Goal: Task Accomplishment & Management: Use online tool/utility

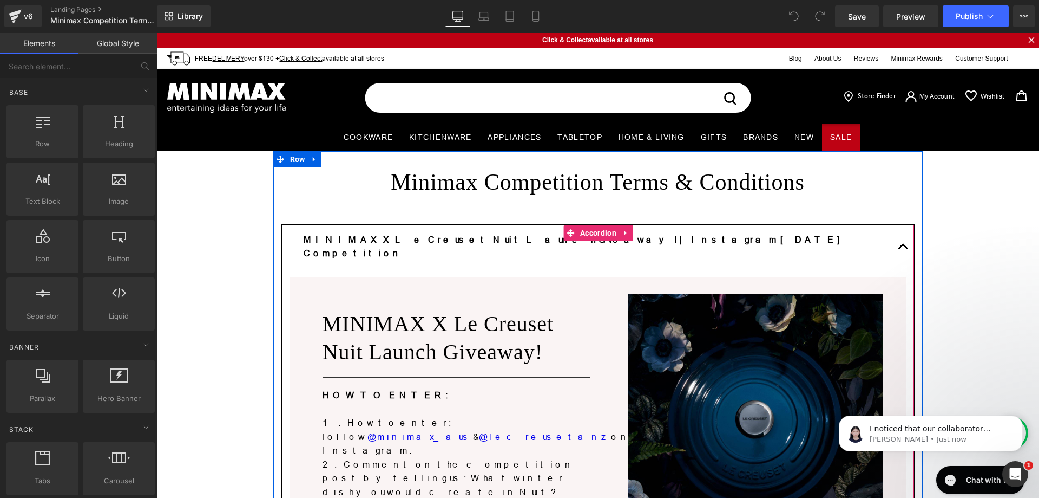
click at [904, 249] on span "button" at bounding box center [904, 249] width 0 height 0
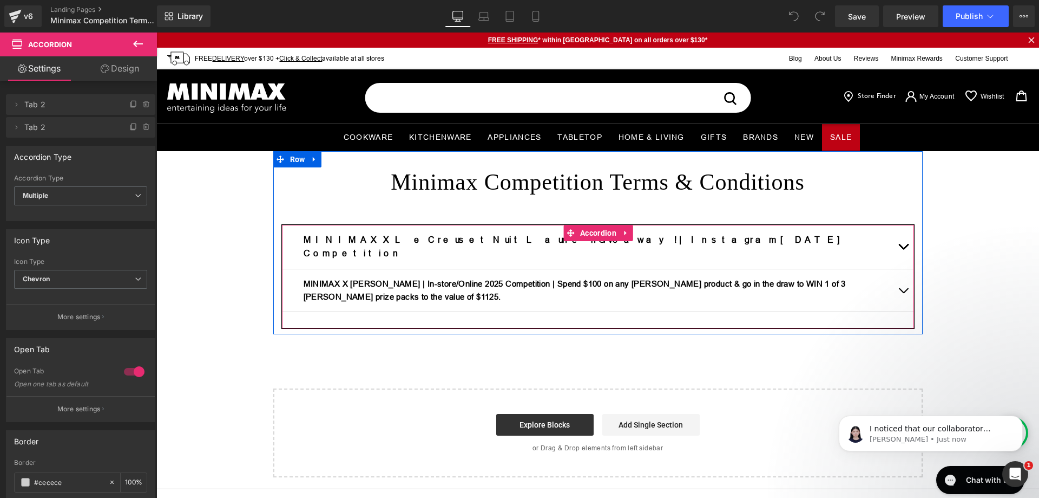
click at [899, 275] on button "button" at bounding box center [904, 290] width 22 height 42
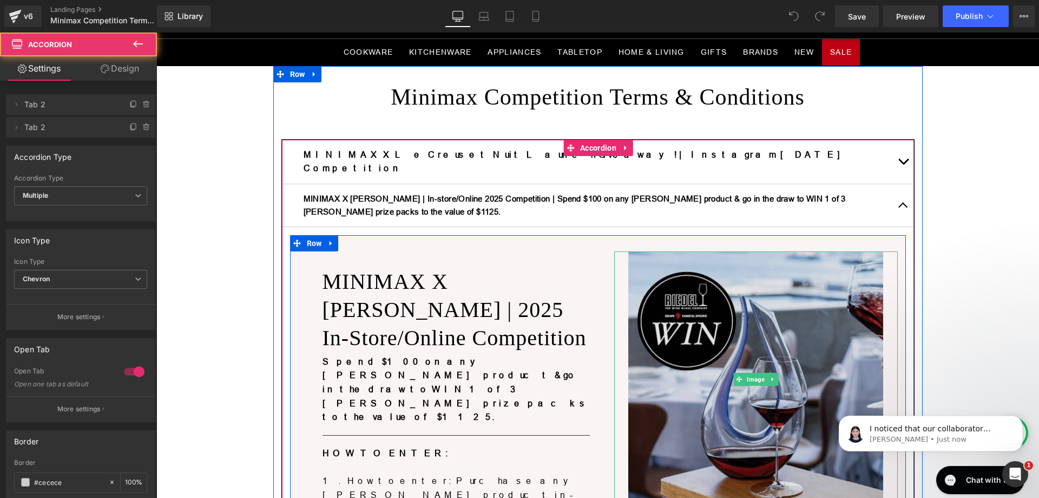
scroll to position [217, 0]
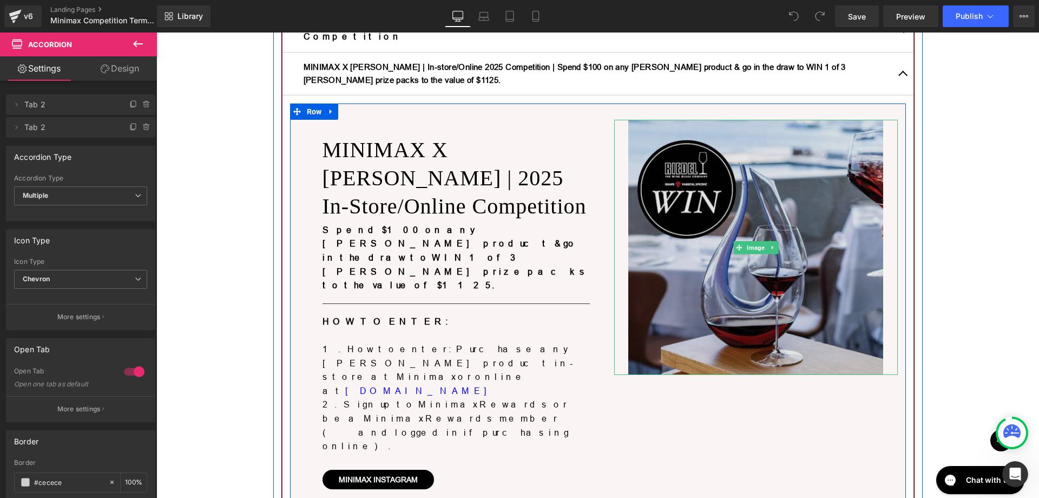
click at [742, 168] on img at bounding box center [757, 248] width 256 height 256
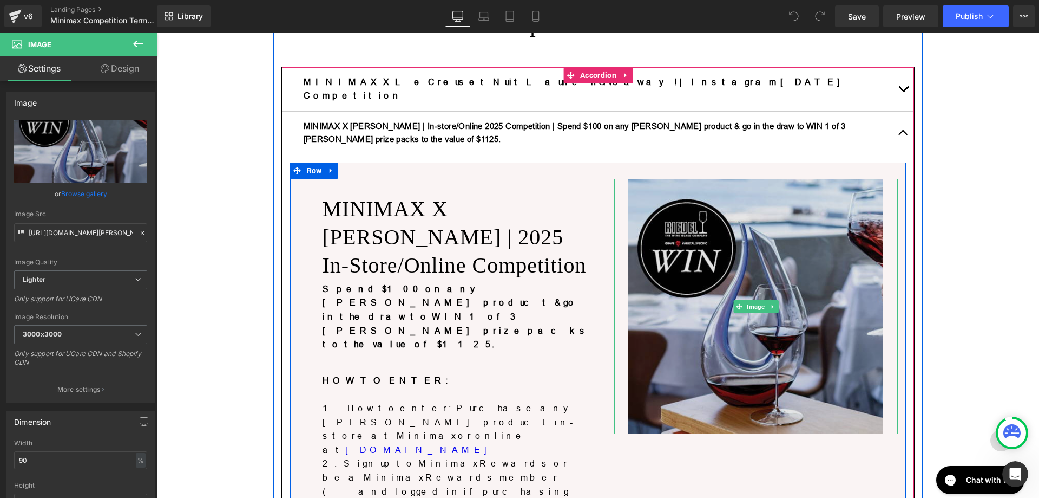
scroll to position [195, 0]
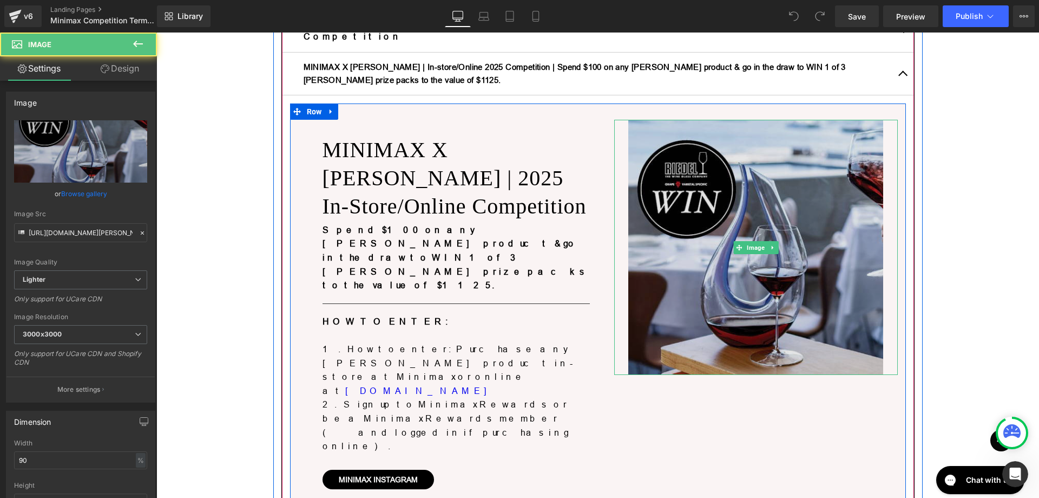
click at [786, 191] on img at bounding box center [757, 248] width 256 height 256
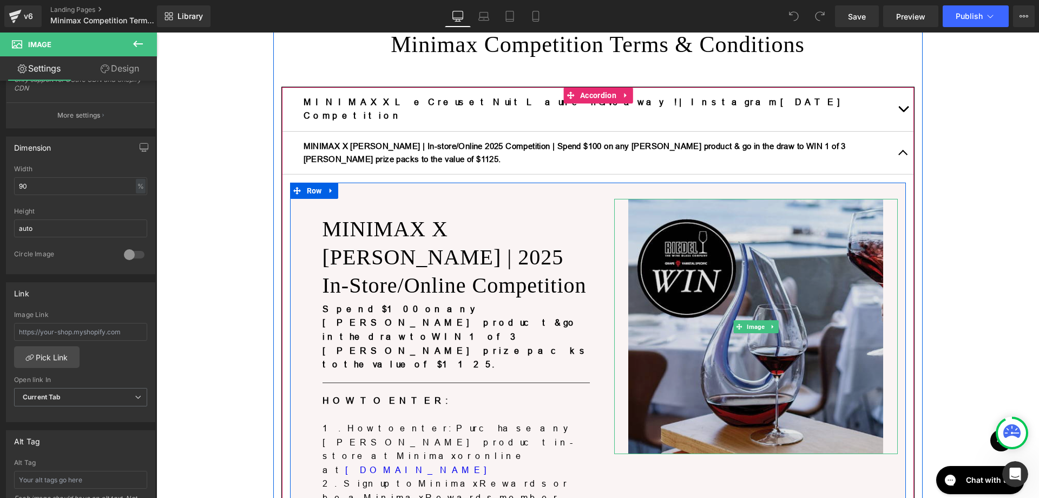
scroll to position [87, 0]
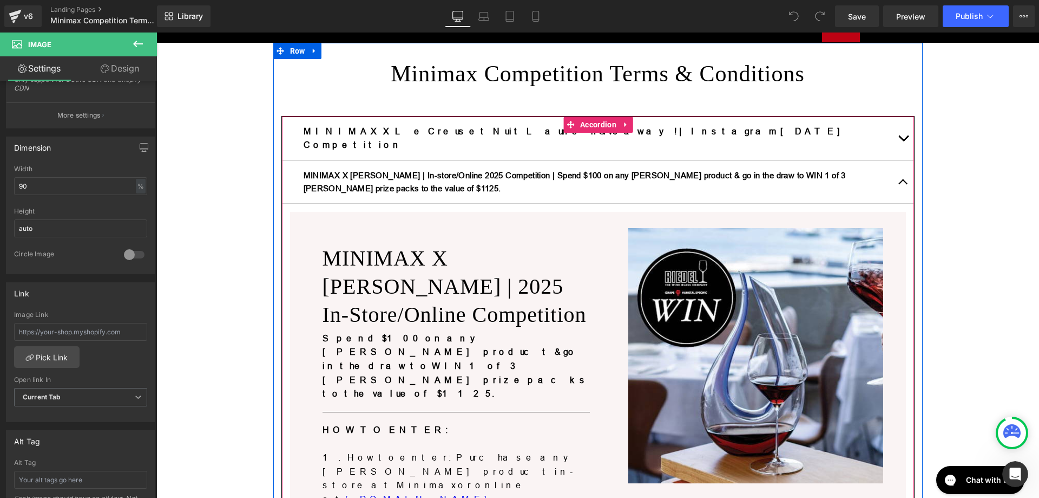
click at [904, 141] on span "button" at bounding box center [904, 141] width 0 height 0
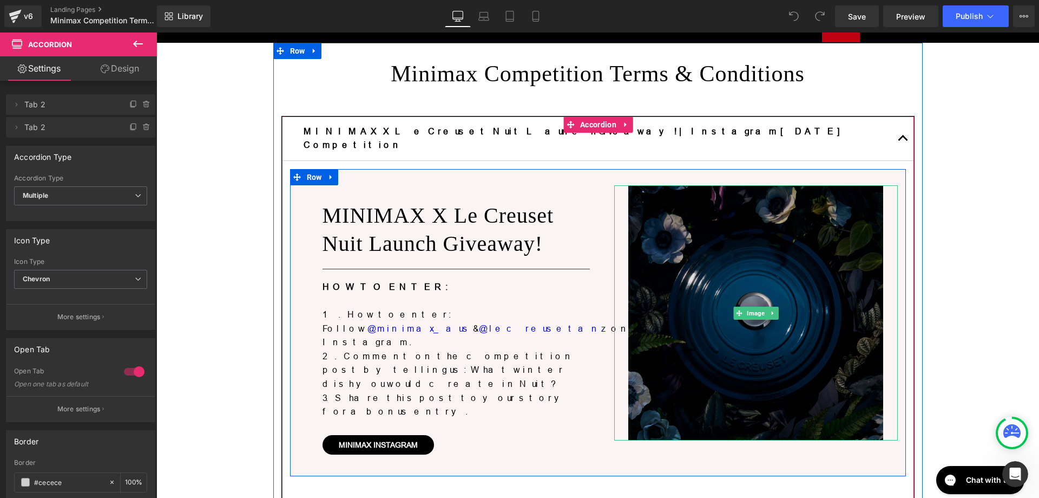
click at [728, 264] on img at bounding box center [757, 313] width 256 height 256
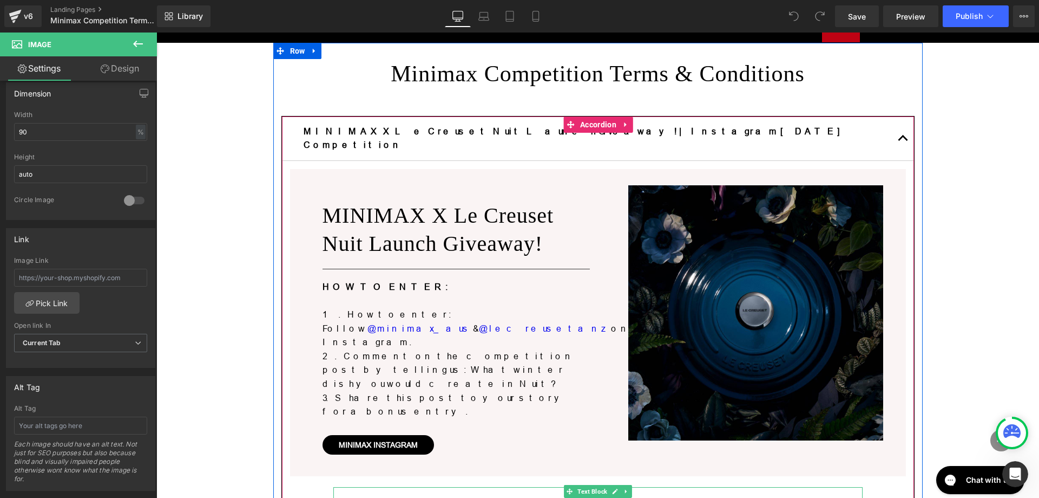
scroll to position [0, 0]
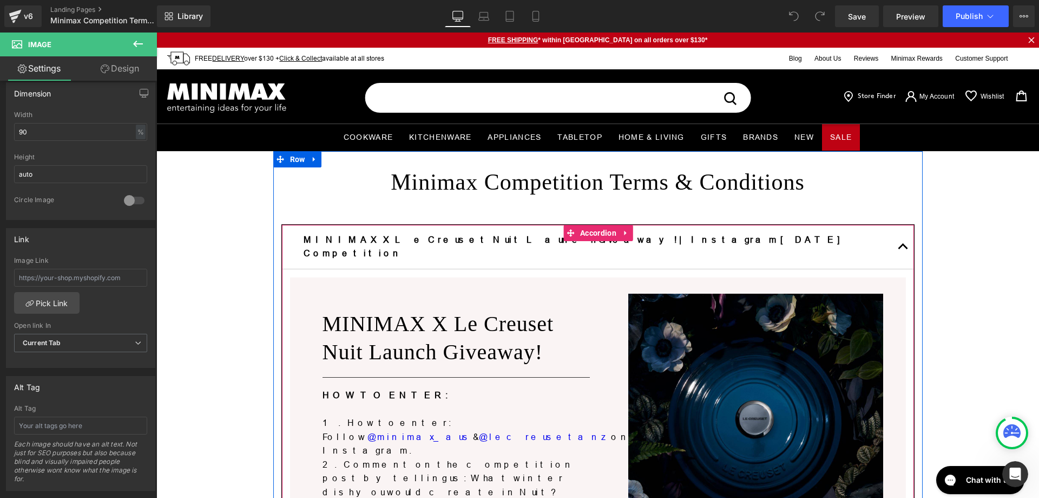
click at [895, 237] on button "button" at bounding box center [904, 247] width 22 height 44
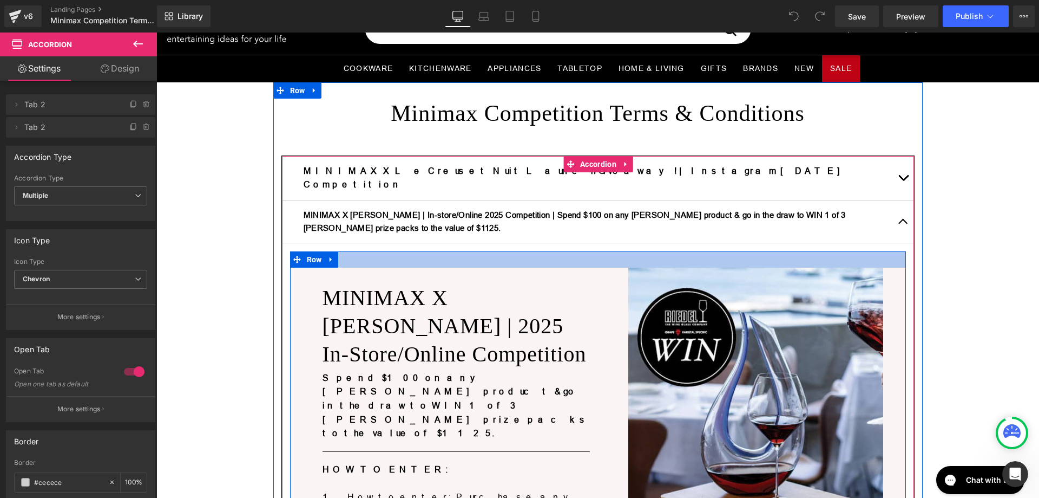
scroll to position [162, 0]
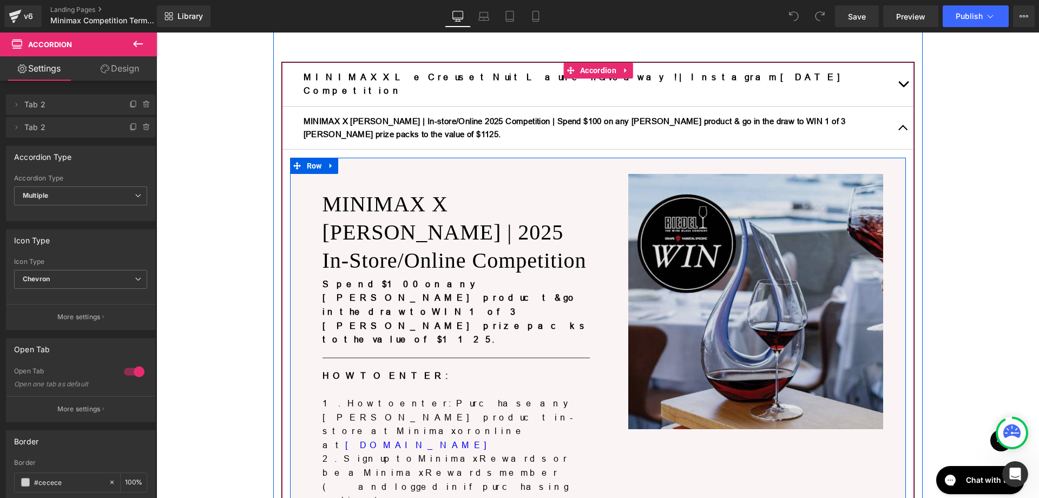
click at [791, 253] on img at bounding box center [757, 302] width 256 height 256
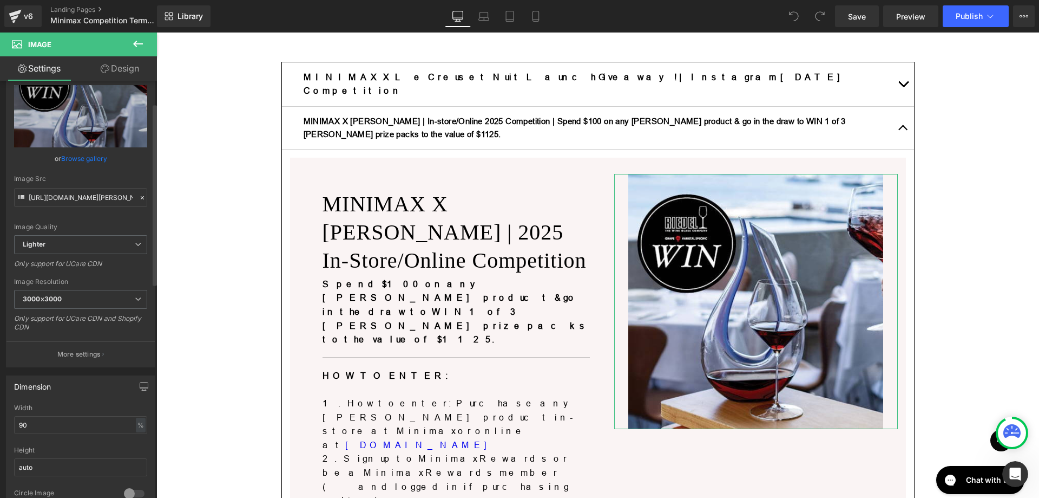
scroll to position [54, 0]
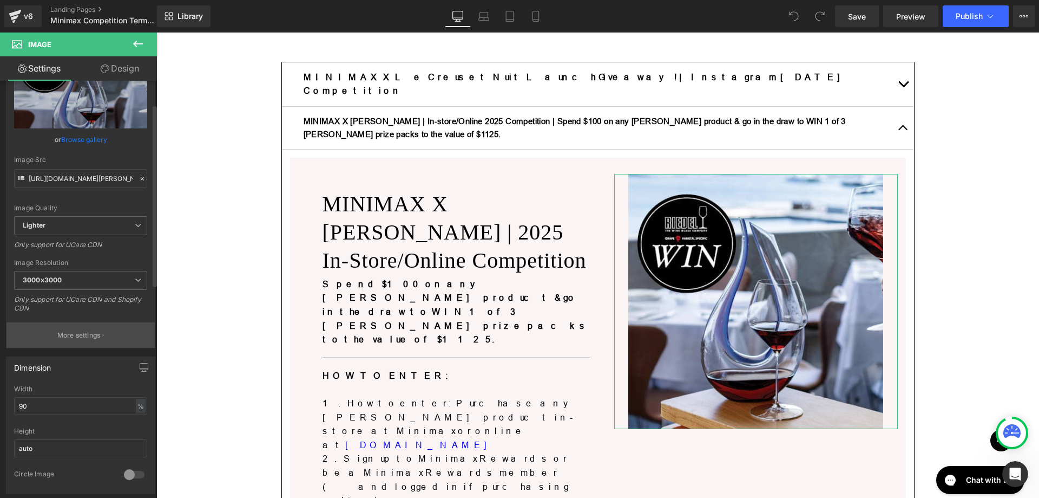
click at [85, 332] on p "More settings" at bounding box center [78, 335] width 43 height 10
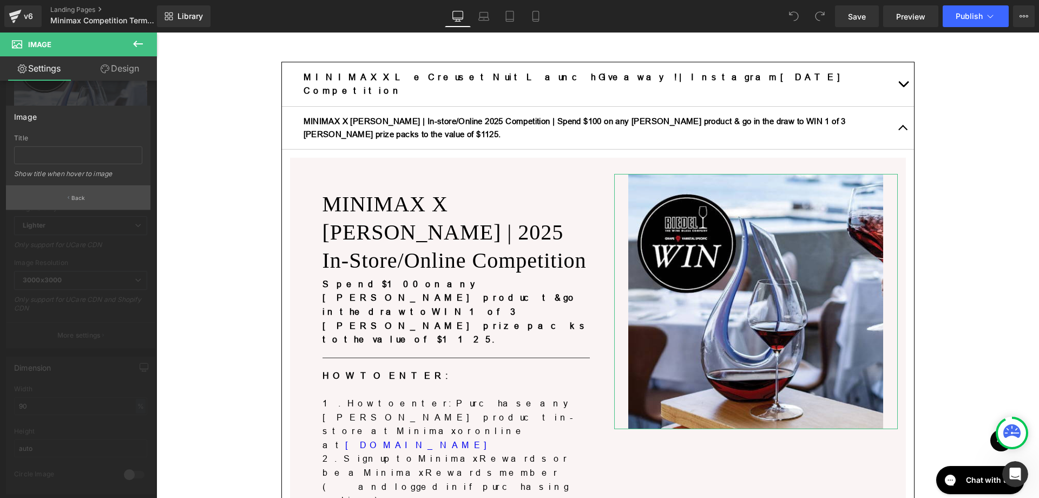
click at [88, 200] on button "Back" at bounding box center [78, 197] width 145 height 24
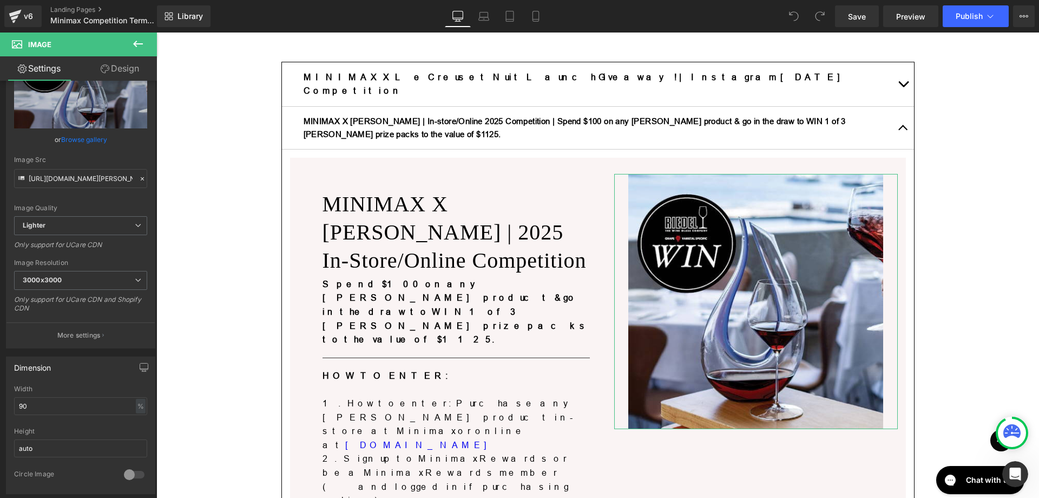
click at [125, 63] on link "Design" at bounding box center [120, 68] width 78 height 24
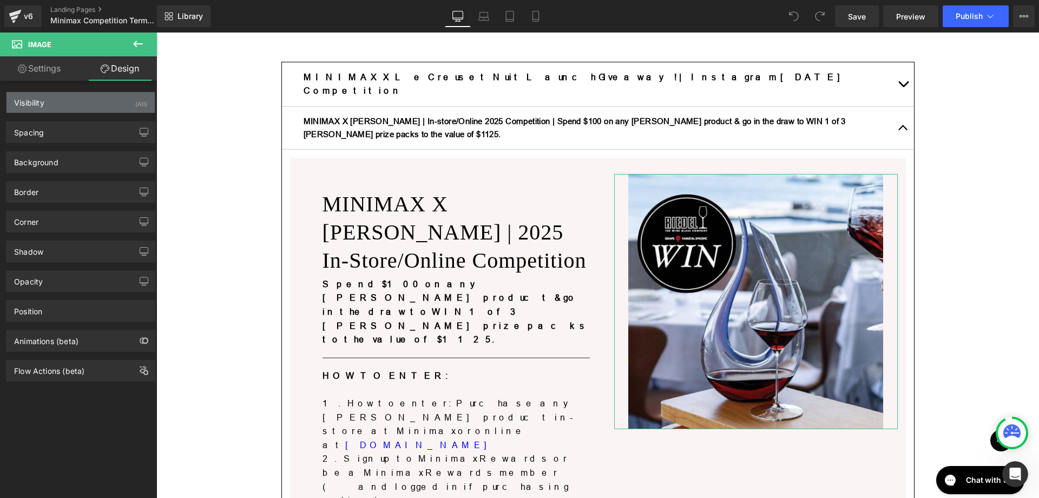
click at [44, 102] on div "Visibility" at bounding box center [29, 99] width 30 height 15
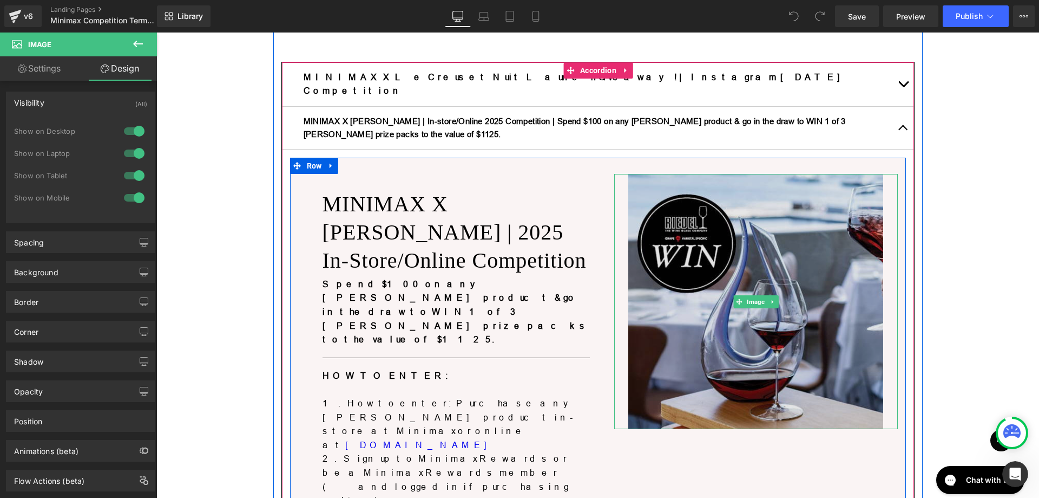
click at [664, 260] on img at bounding box center [757, 302] width 256 height 256
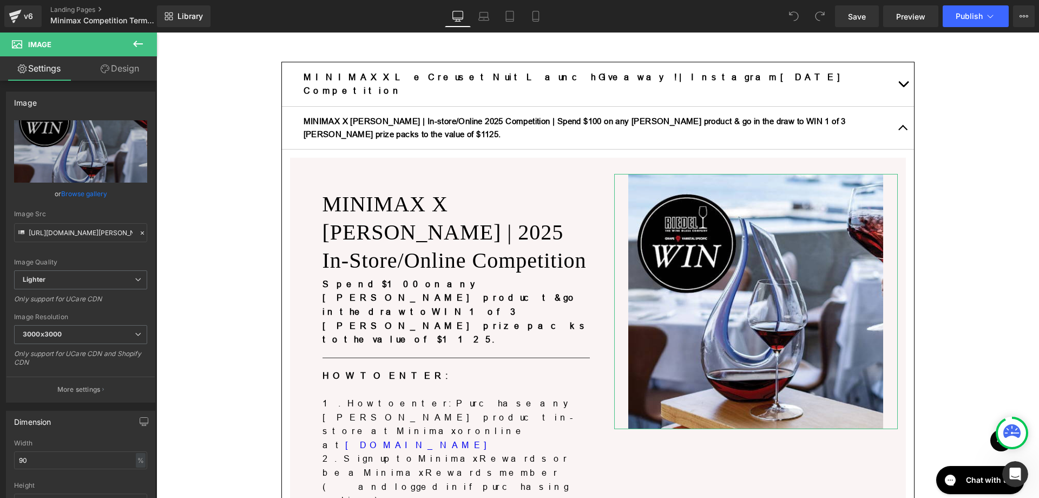
click at [125, 72] on link "Design" at bounding box center [120, 68] width 78 height 24
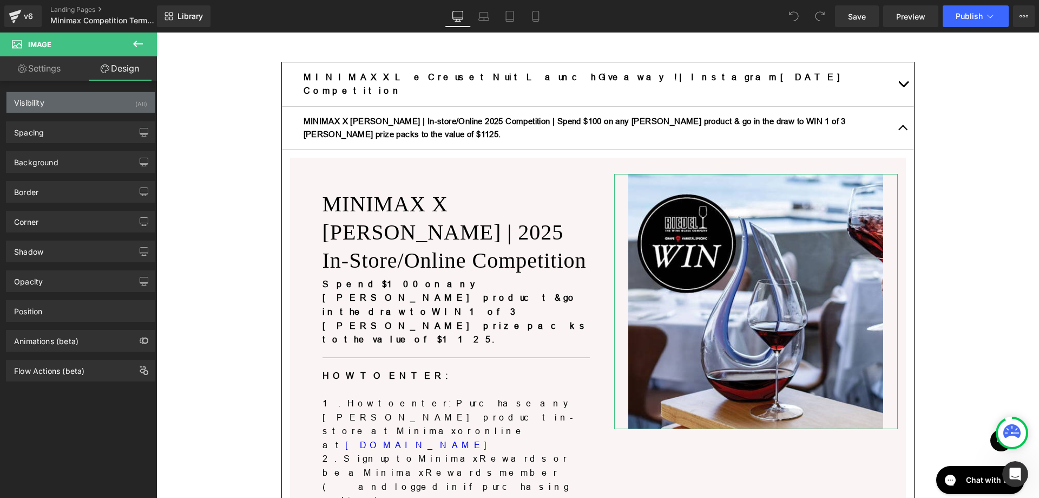
click at [51, 101] on div "Visibility (All)" at bounding box center [80, 102] width 148 height 21
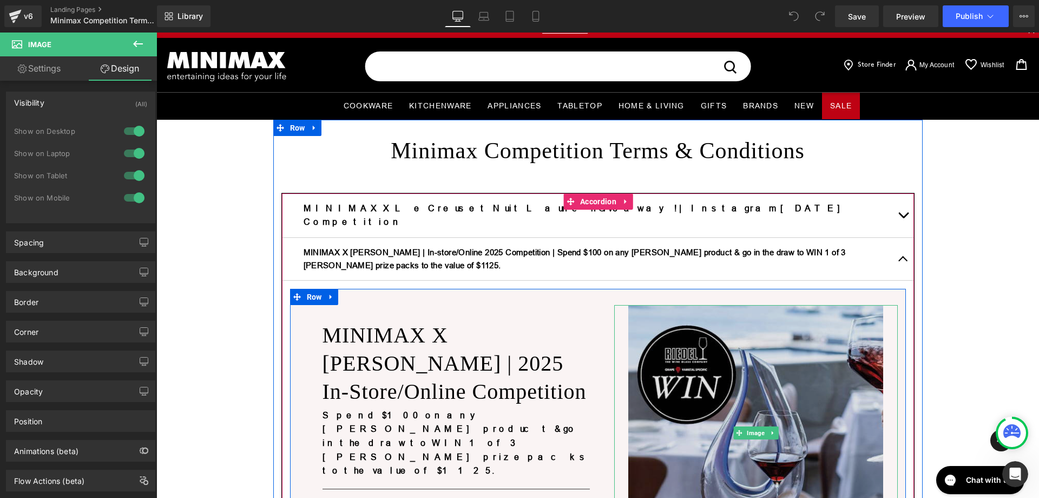
scroll to position [0, 0]
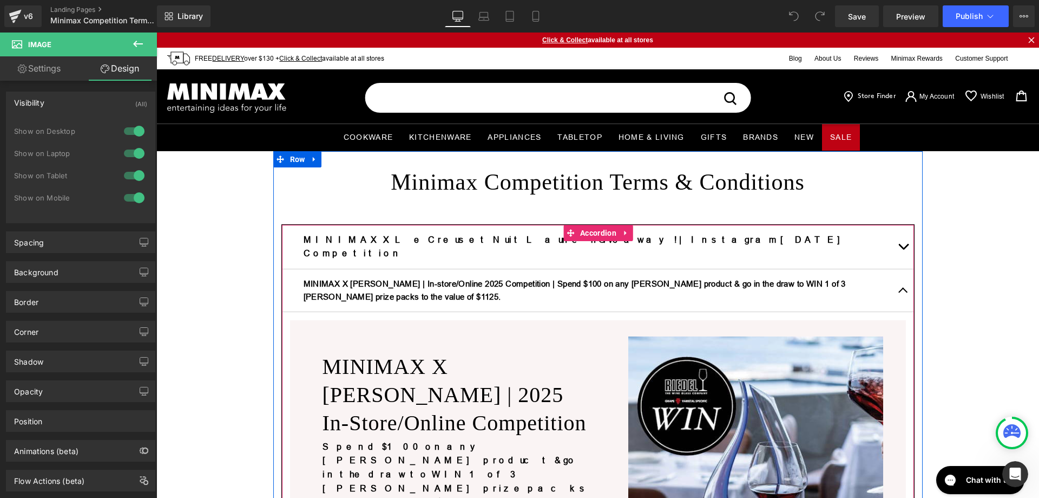
click at [903, 241] on button "button" at bounding box center [904, 247] width 22 height 44
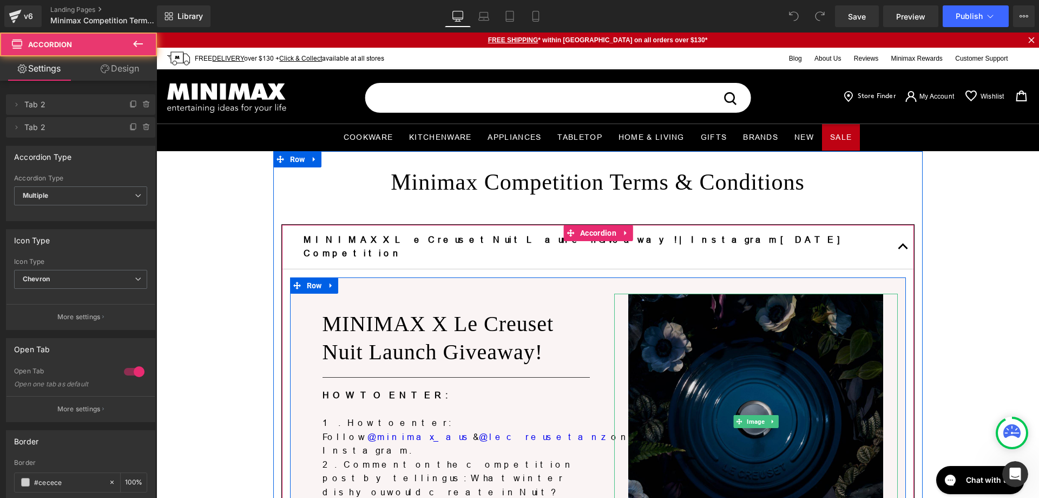
click at [779, 323] on img at bounding box center [757, 421] width 256 height 256
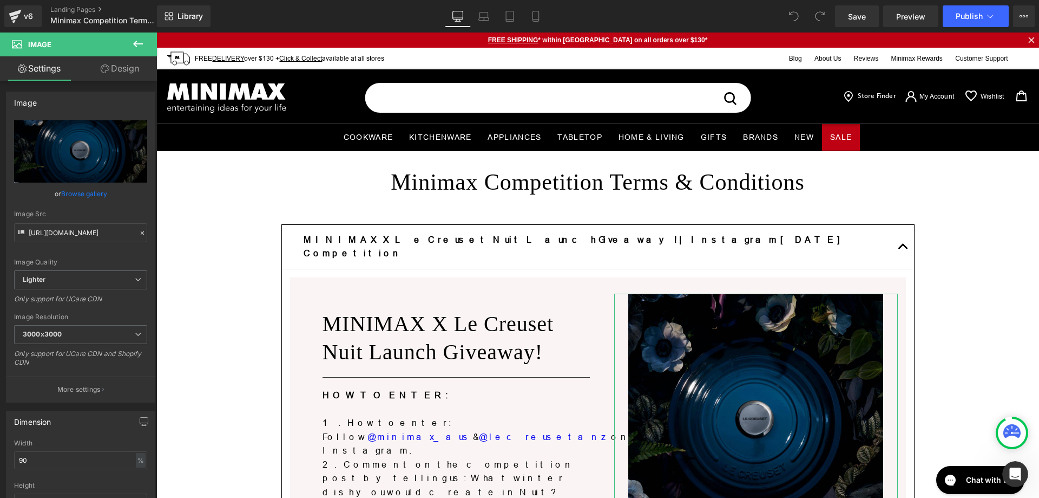
click at [109, 67] on link "Design" at bounding box center [120, 68] width 78 height 24
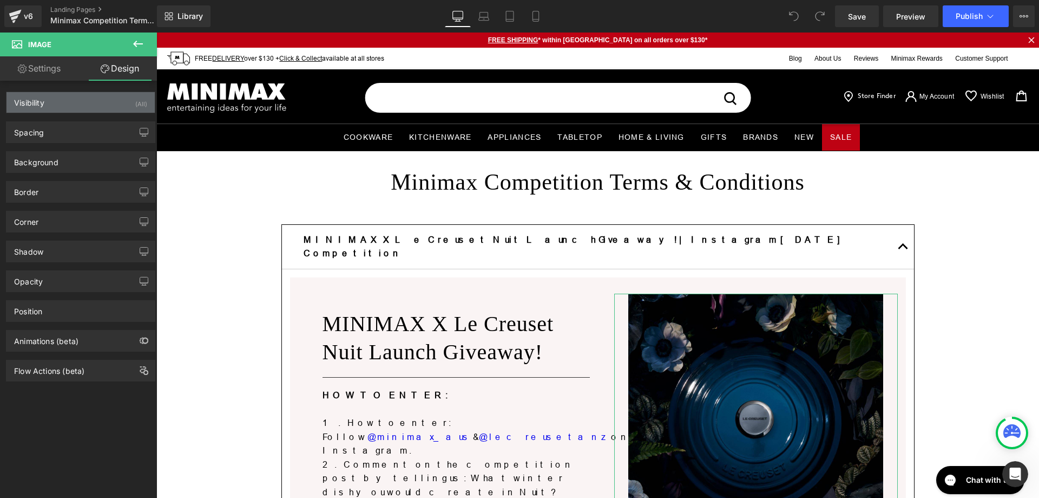
click at [95, 101] on div "Visibility (All)" at bounding box center [80, 102] width 148 height 21
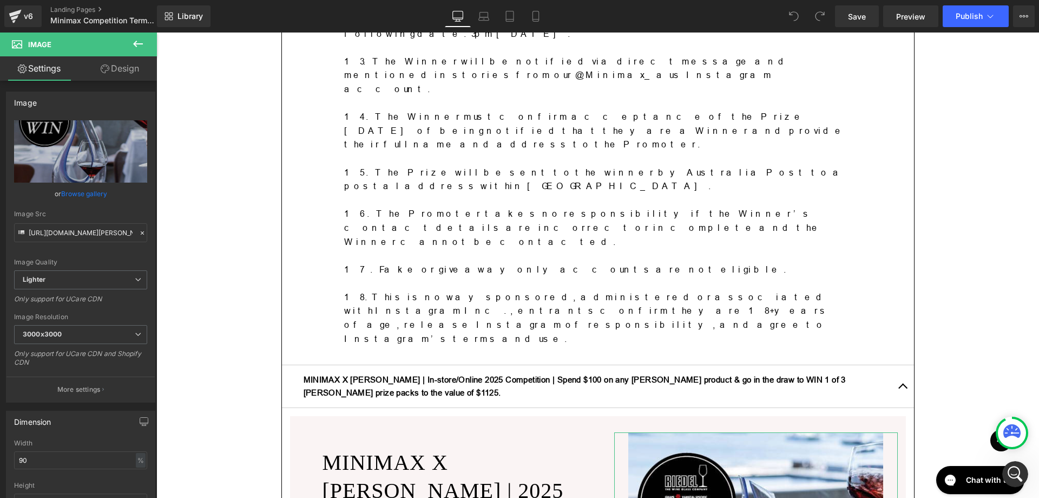
click at [108, 69] on icon at bounding box center [105, 68] width 9 height 9
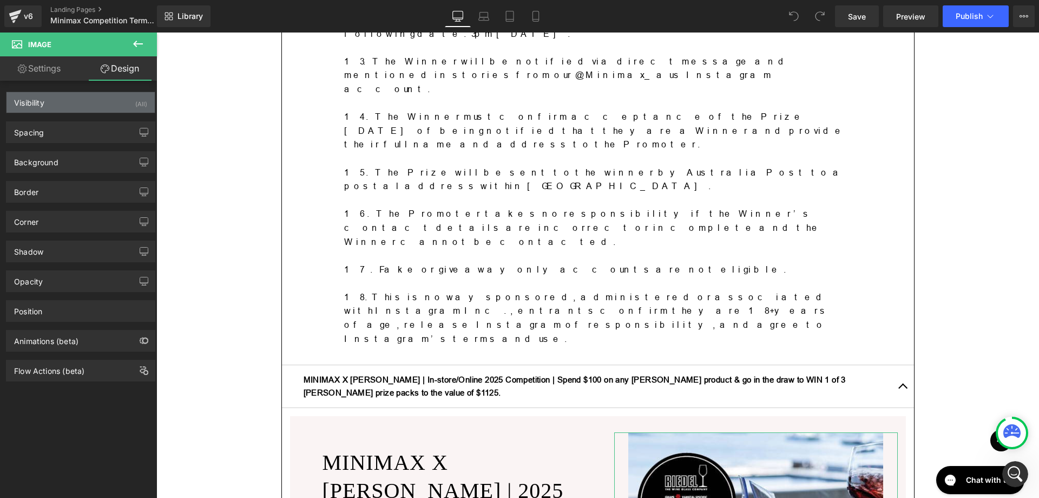
click at [95, 101] on div "Visibility (All)" at bounding box center [80, 102] width 148 height 21
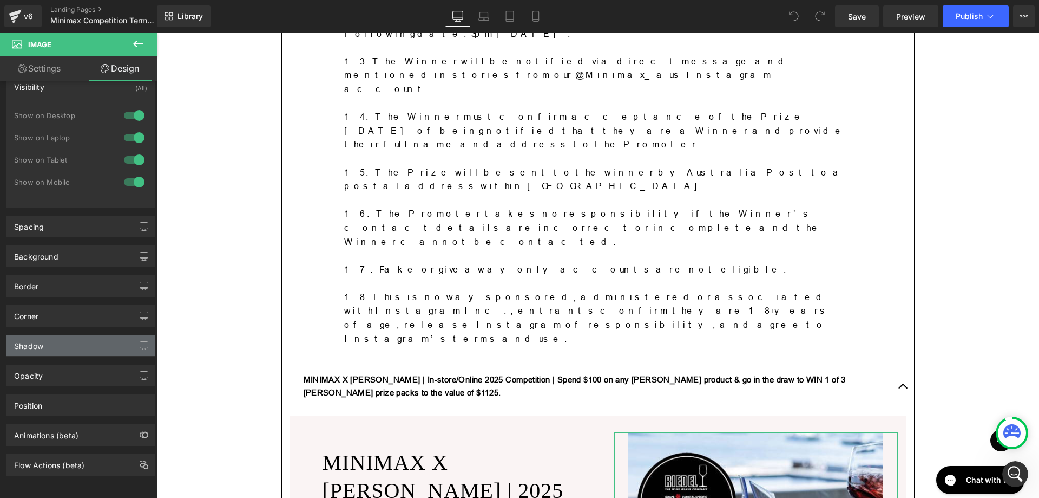
scroll to position [24, 0]
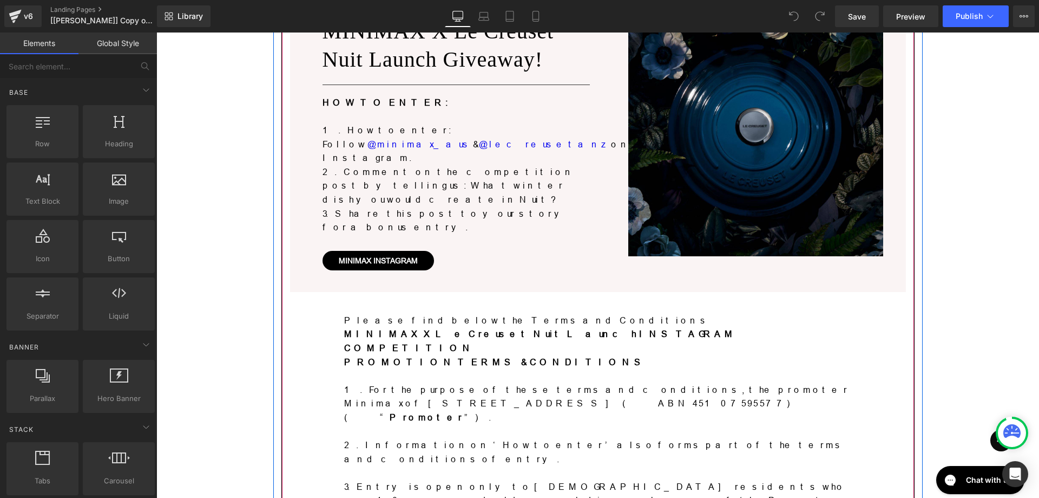
scroll to position [32, 0]
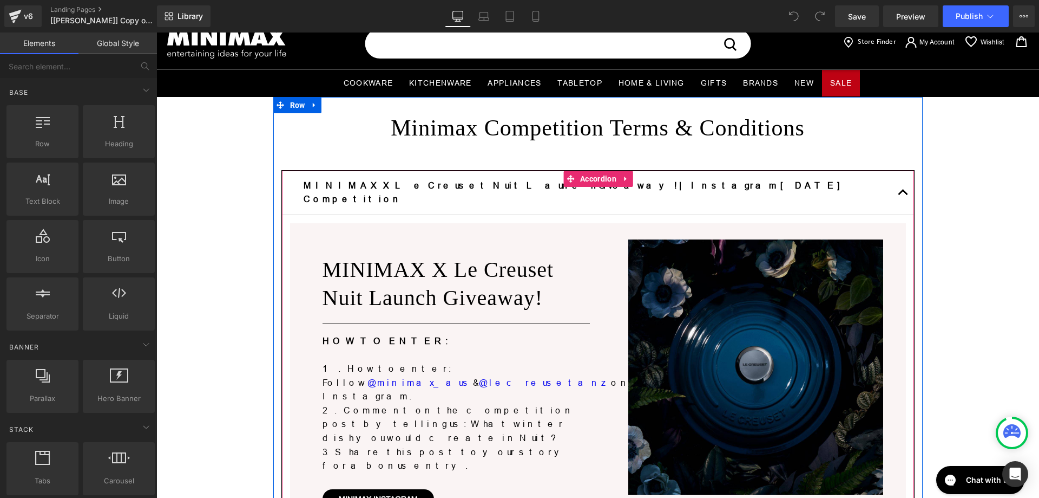
click at [902, 181] on button "button" at bounding box center [904, 193] width 22 height 44
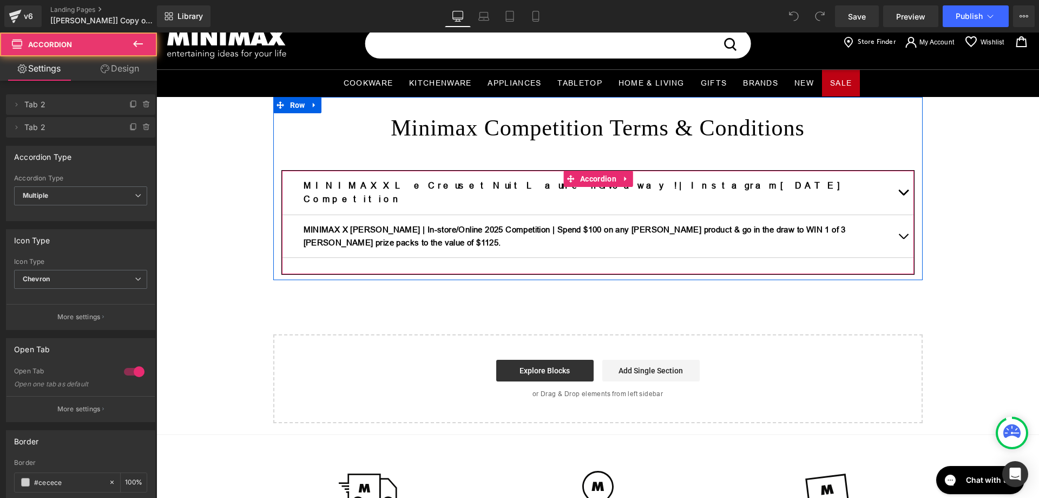
click at [899, 222] on button "button" at bounding box center [904, 236] width 22 height 42
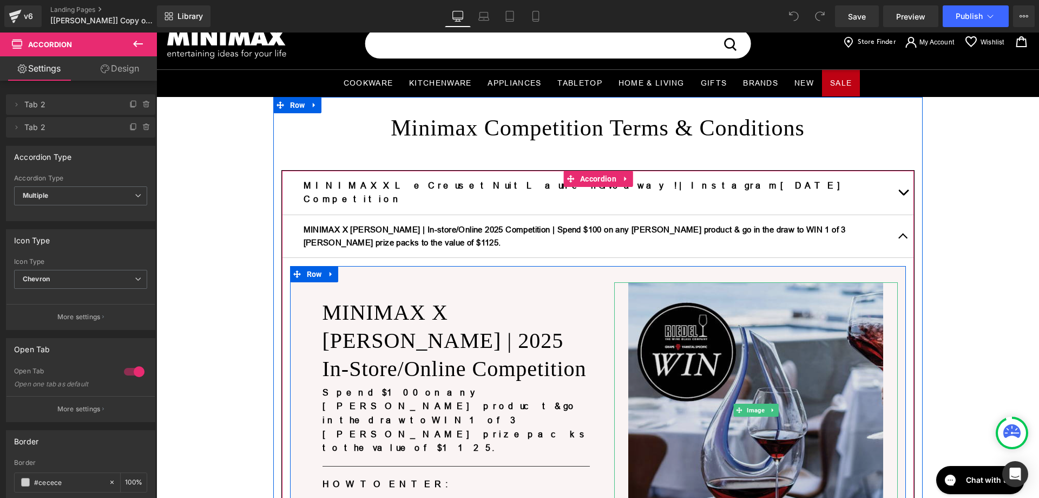
click at [719, 310] on img at bounding box center [757, 410] width 256 height 256
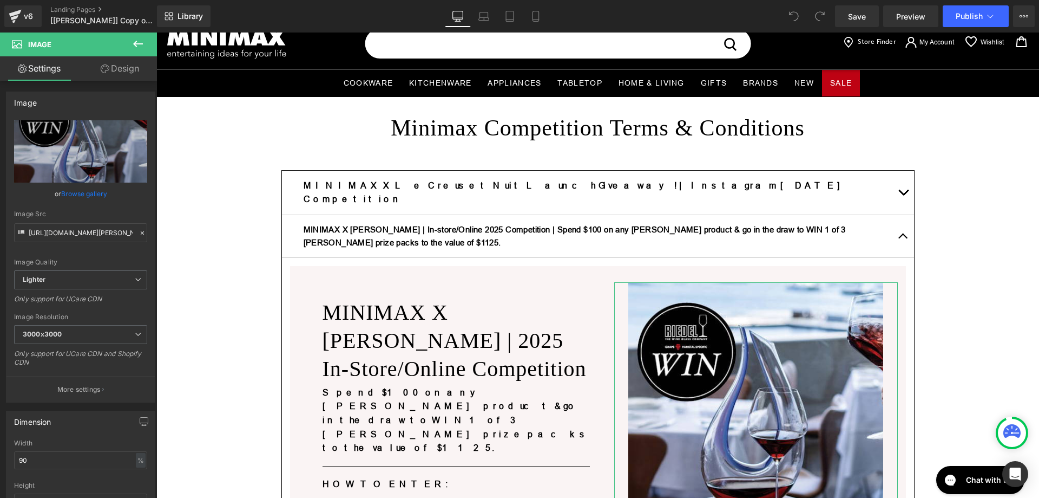
click at [120, 71] on link "Design" at bounding box center [120, 68] width 78 height 24
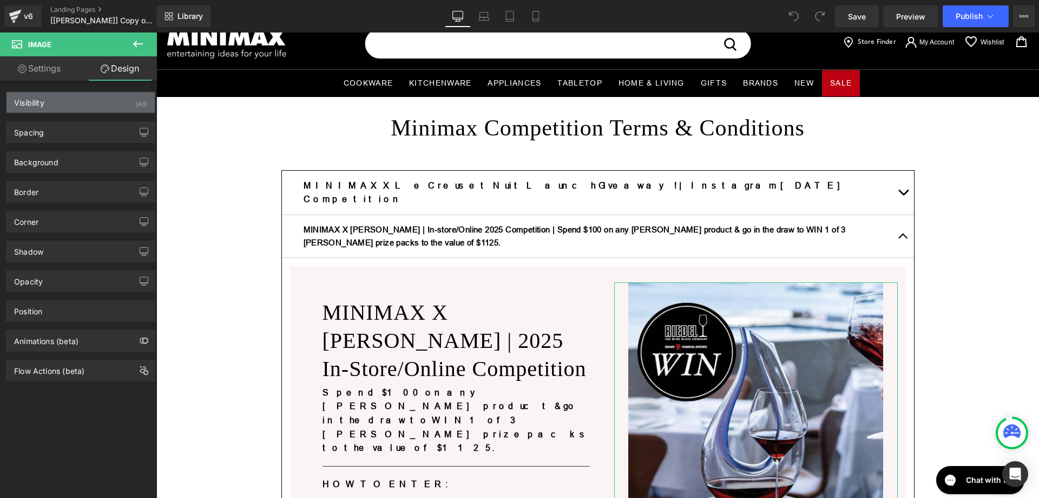
click at [92, 104] on div "Visibility (All)" at bounding box center [80, 102] width 148 height 21
